Goal: Use online tool/utility: Utilize a website feature to perform a specific function

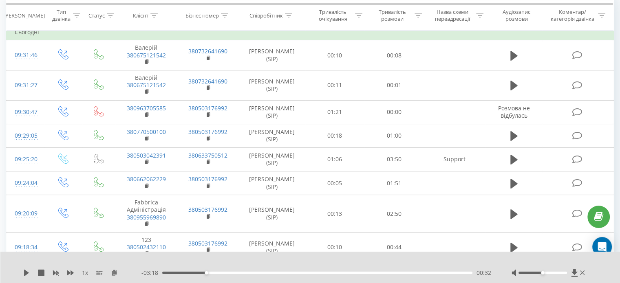
click at [27, 268] on div "1 x - 03:18 00:32 00:32" at bounding box center [310, 267] width 620 height 31
click at [23, 278] on div "1 x - 03:18 00:32 00:32" at bounding box center [310, 267] width 620 height 31
click at [25, 274] on icon at bounding box center [26, 273] width 5 height 7
click at [223, 272] on div "00:34" at bounding box center [317, 273] width 310 height 2
click at [240, 273] on div "00:48" at bounding box center [317, 273] width 310 height 2
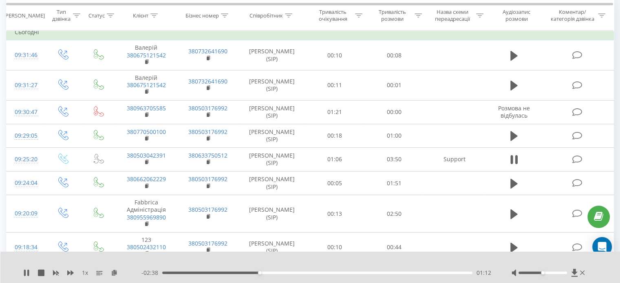
click at [264, 273] on div "01:12" at bounding box center [317, 273] width 310 height 2
click at [276, 274] on div "01:16" at bounding box center [317, 273] width 310 height 2
click at [289, 273] on div "01:28" at bounding box center [317, 273] width 310 height 2
click at [303, 273] on div "01:38" at bounding box center [317, 273] width 310 height 2
click at [313, 273] on div "01:46" at bounding box center [317, 273] width 310 height 2
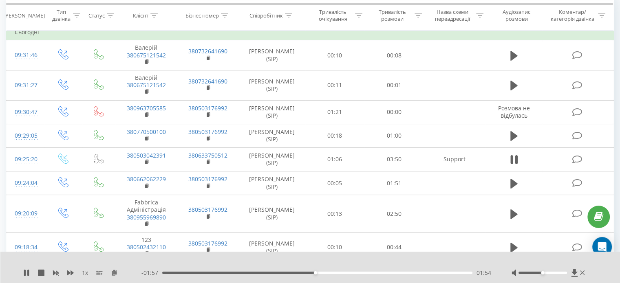
click at [324, 274] on div "01:54" at bounding box center [317, 273] width 310 height 2
click at [370, 273] on div "02:30" at bounding box center [317, 273] width 310 height 2
click at [374, 274] on div "- 01:15 02:35 02:35" at bounding box center [316, 273] width 350 height 8
click at [378, 273] on div "00:00" at bounding box center [317, 273] width 310 height 2
click at [389, 273] on div "02:48" at bounding box center [317, 273] width 310 height 2
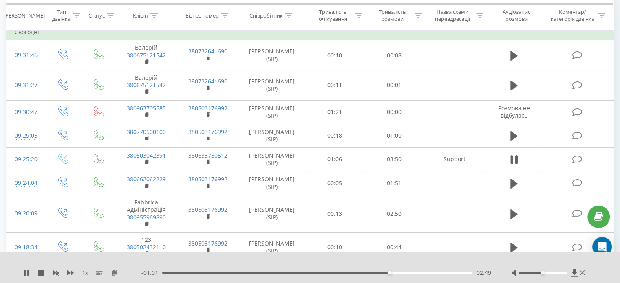
click at [397, 273] on div "02:49" at bounding box center [317, 273] width 310 height 2
click at [403, 272] on div "02:59" at bounding box center [317, 273] width 310 height 2
click at [411, 272] on div "02:59" at bounding box center [317, 273] width 310 height 2
click at [416, 272] on div "03:06" at bounding box center [317, 273] width 310 height 2
